Goal: Transaction & Acquisition: Subscribe to service/newsletter

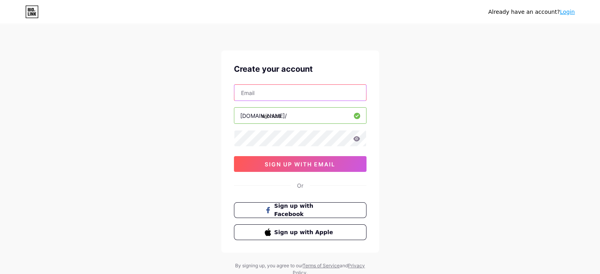
click at [277, 96] on input "text" at bounding box center [300, 93] width 132 height 16
drag, startPoint x: 319, startPoint y: 91, endPoint x: 41, endPoint y: 98, distance: 278.4
click at [41, 98] on div "Already have an account? Login Create your account [EMAIL_ADDRESS][DOMAIN_NAME]…" at bounding box center [300, 151] width 600 height 302
type input "j"
click at [287, 97] on input "text" at bounding box center [300, 93] width 132 height 16
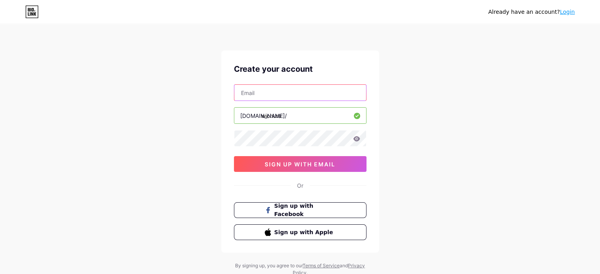
type input "[EMAIL_ADDRESS][DOMAIN_NAME]"
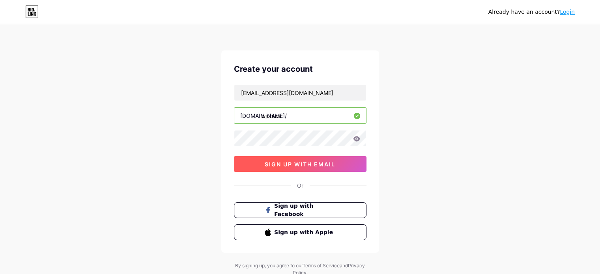
click at [338, 166] on button "sign up with email" at bounding box center [300, 164] width 133 height 16
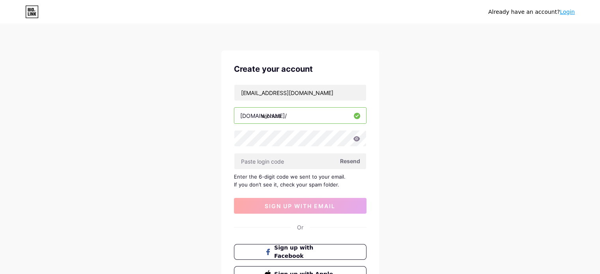
click at [350, 161] on span "Resend" at bounding box center [350, 161] width 20 height 8
click at [358, 139] on icon at bounding box center [356, 138] width 7 height 5
click at [357, 137] on icon at bounding box center [356, 139] width 7 height 6
click at [219, 145] on div "Already have an account? Login Create your account [EMAIL_ADDRESS][DOMAIN_NAME]…" at bounding box center [300, 172] width 600 height 344
click at [252, 157] on input "text" at bounding box center [300, 162] width 132 height 16
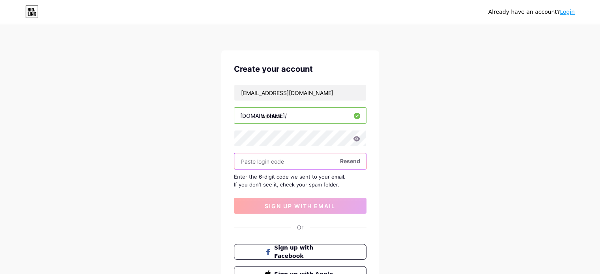
paste input "mteYudbvqw@QbU8"
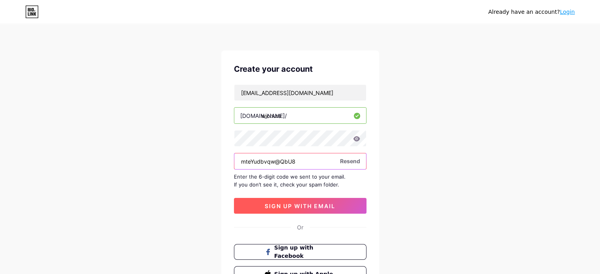
type input "mteYudbvqw@QbU8"
click at [308, 205] on span "sign up with email" at bounding box center [300, 206] width 71 height 7
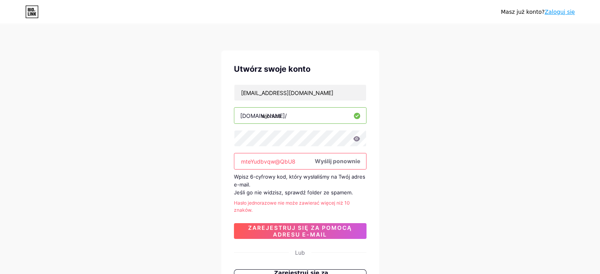
click at [442, 121] on div "Masz już konto? Zaloguj się Utwórz swoje konto [EMAIL_ADDRESS][DOMAIN_NAME] [DO…" at bounding box center [300, 184] width 600 height 369
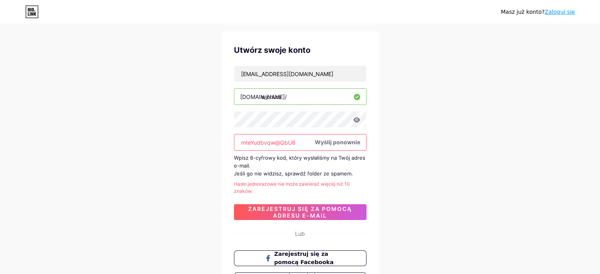
scroll to position [15, 0]
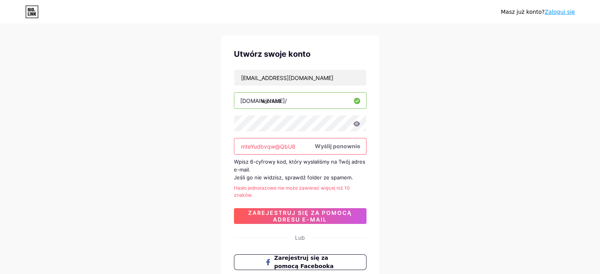
click at [342, 147] on font "Wyślij ponownie" at bounding box center [337, 146] width 45 height 7
